Goal: Information Seeking & Learning: Learn about a topic

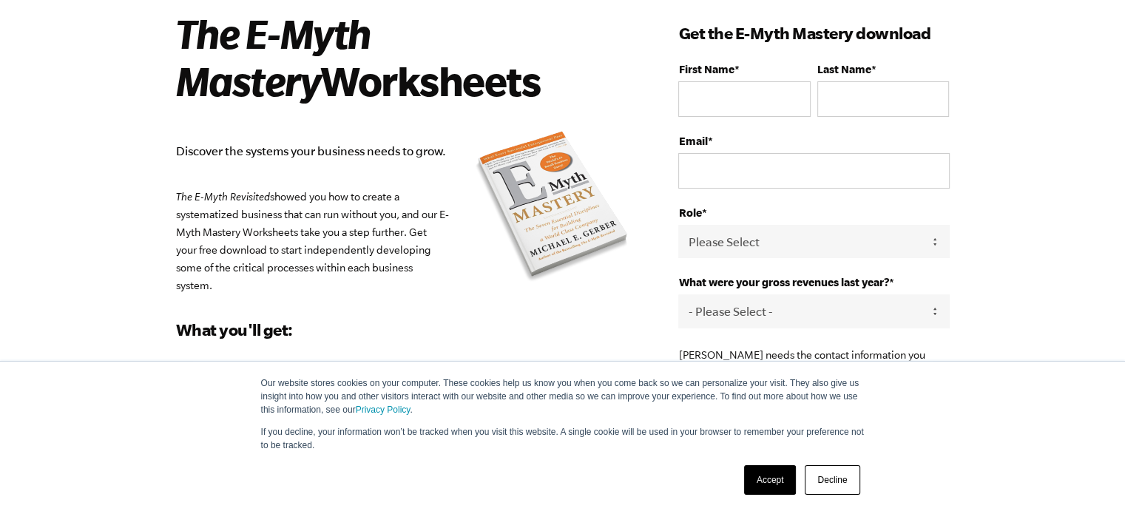
scroll to position [104, 0]
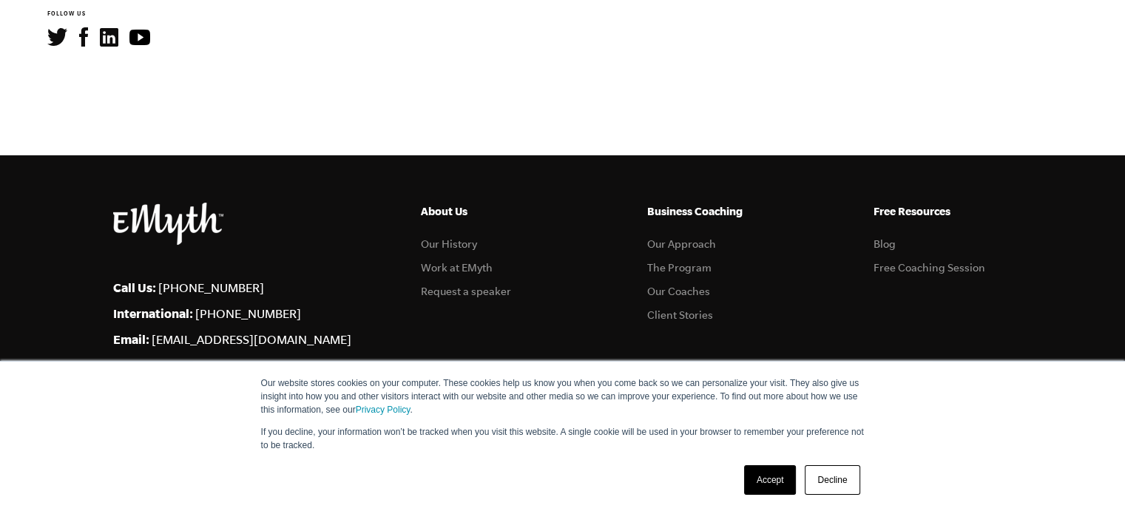
scroll to position [938, 0]
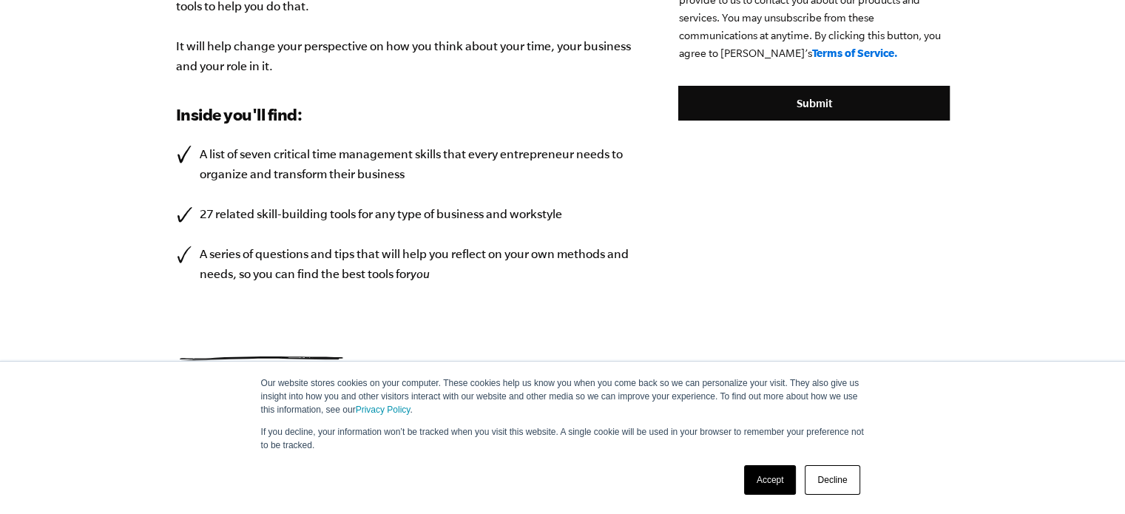
scroll to position [482, 0]
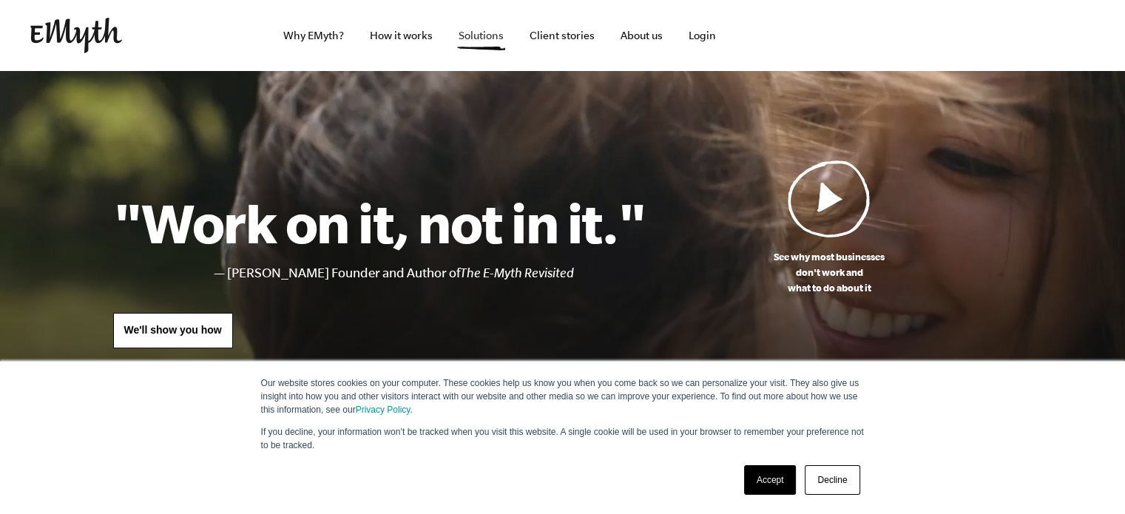
click at [474, 38] on link "Solutions" at bounding box center [481, 35] width 69 height 71
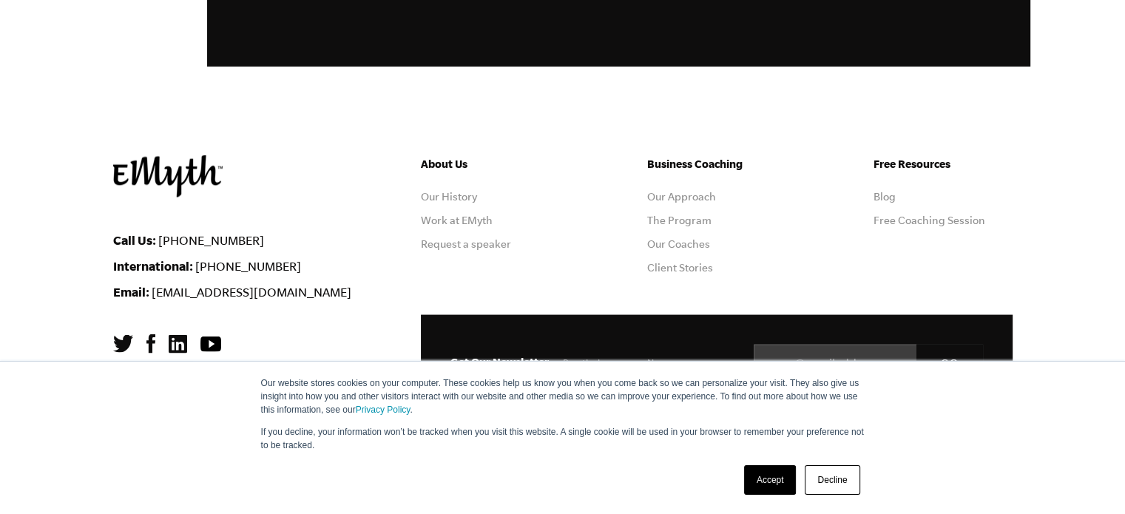
scroll to position [2818, 0]
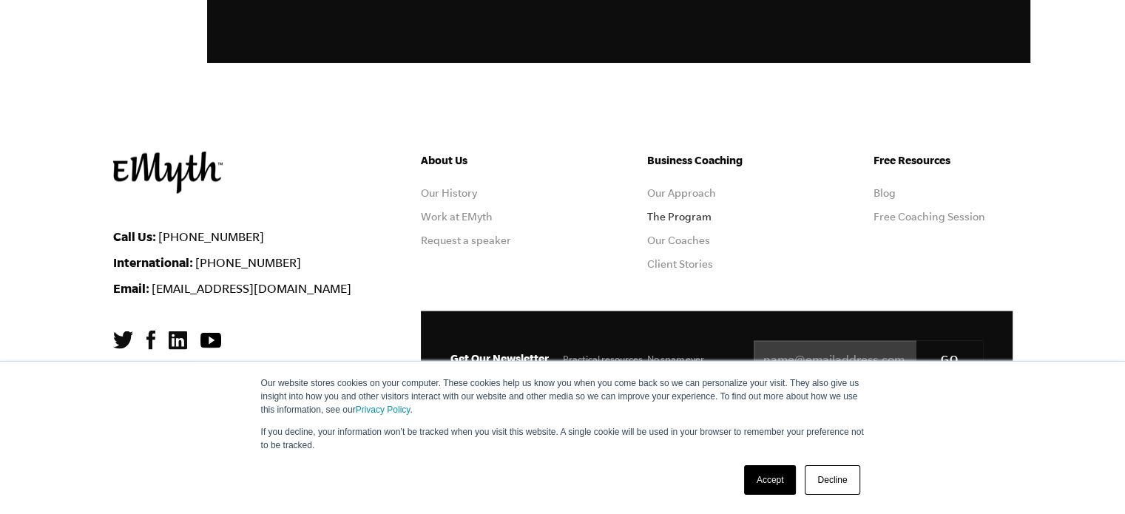
click at [675, 220] on link "The Program" at bounding box center [679, 217] width 64 height 12
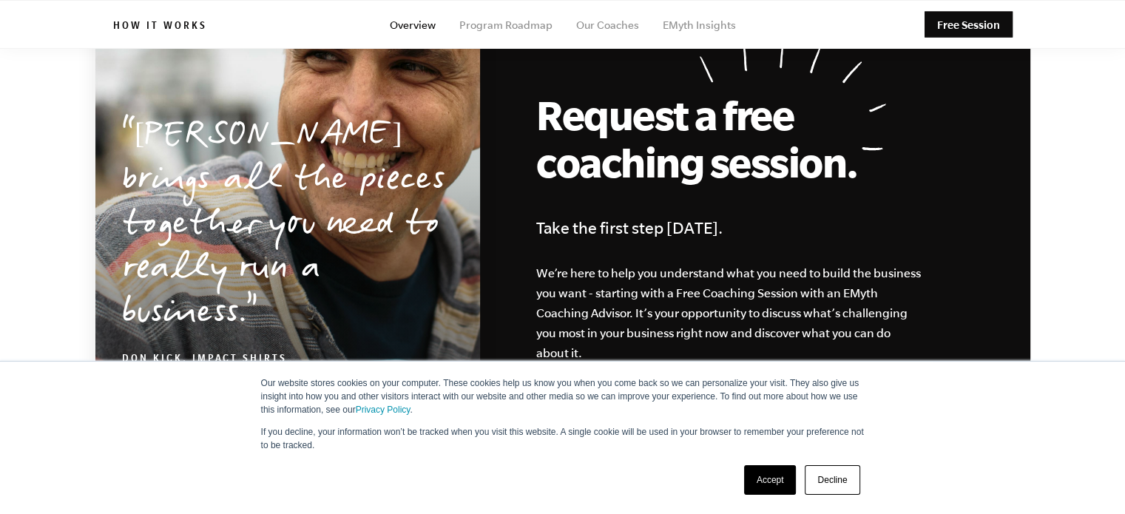
scroll to position [6720, 0]
